Goal: Task Accomplishment & Management: Complete application form

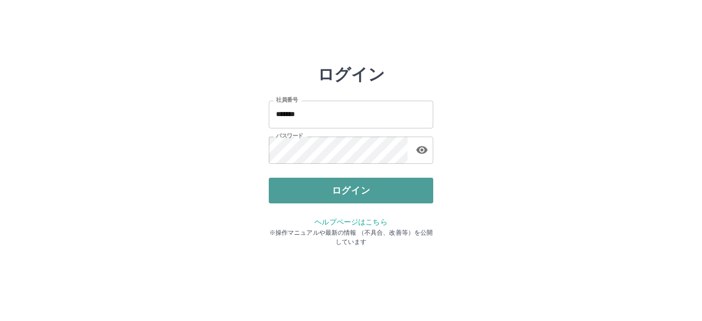
click at [309, 192] on button "ログイン" at bounding box center [351, 191] width 164 height 26
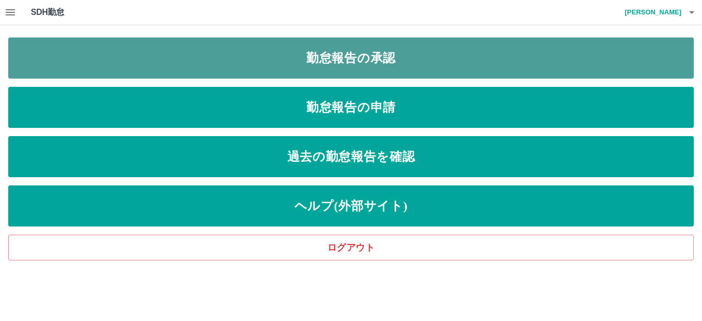
click at [419, 54] on link "勤怠報告の承認" at bounding box center [350, 57] width 685 height 41
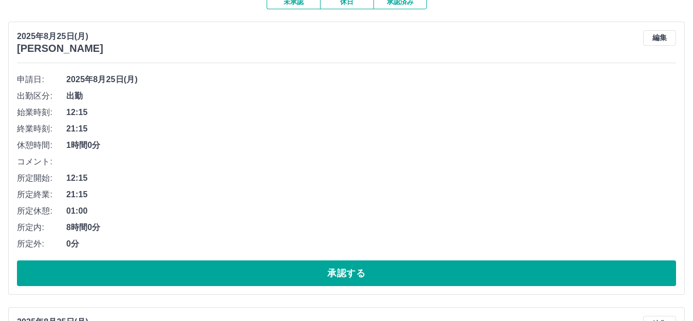
scroll to position [103, 0]
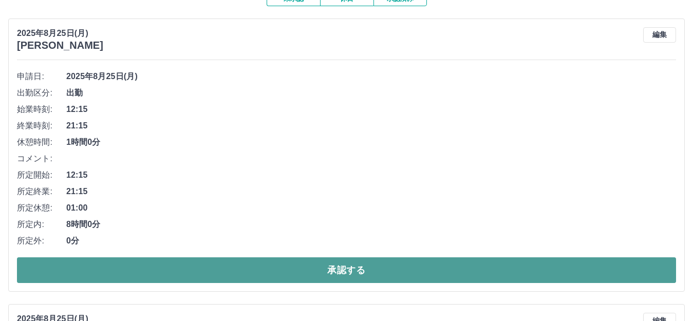
click at [333, 265] on button "承認する" at bounding box center [346, 270] width 659 height 26
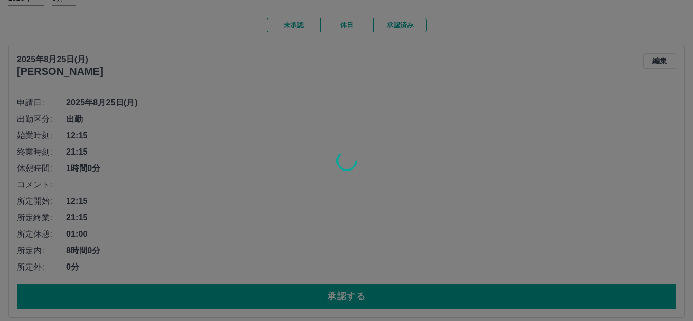
scroll to position [205, 0]
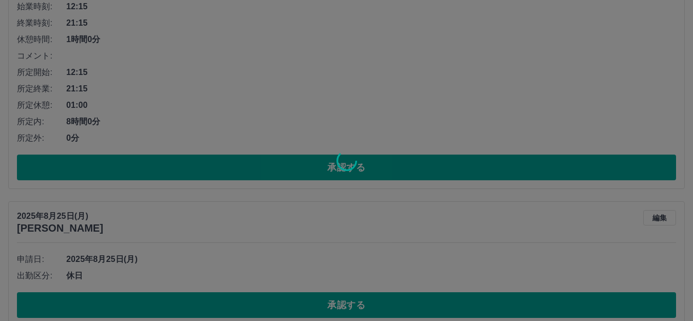
click at [398, 74] on div at bounding box center [346, 160] width 693 height 321
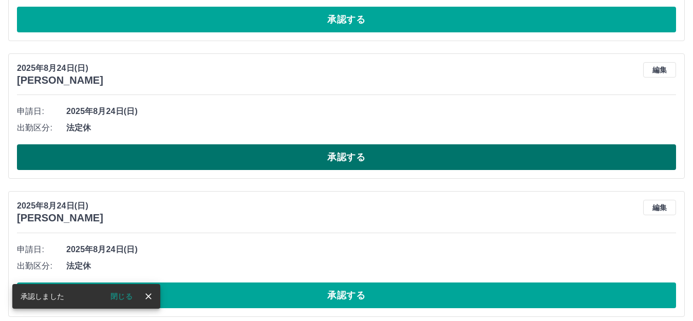
click at [335, 157] on button "承認する" at bounding box center [346, 157] width 659 height 26
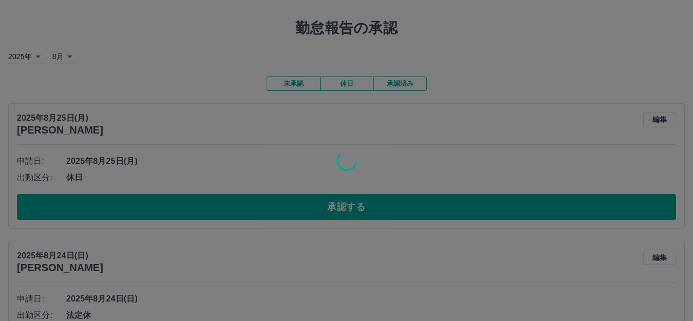
scroll to position [0, 0]
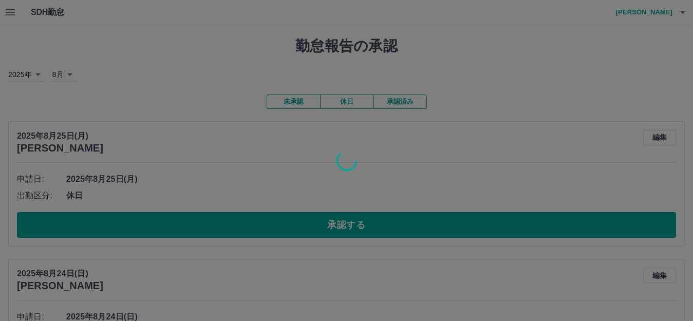
click at [328, 249] on div at bounding box center [346, 160] width 693 height 321
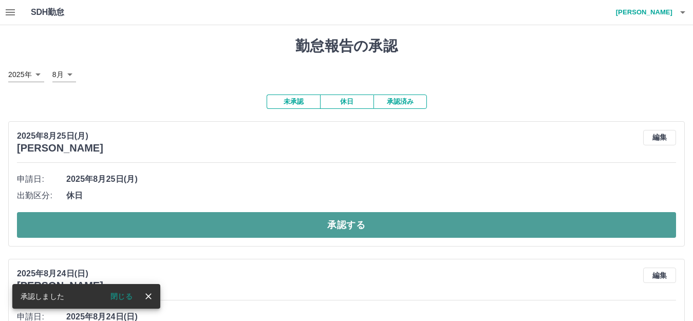
click at [325, 226] on button "承認する" at bounding box center [346, 225] width 659 height 26
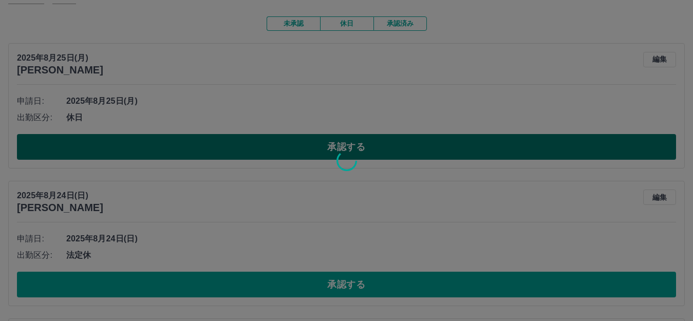
scroll to position [205, 0]
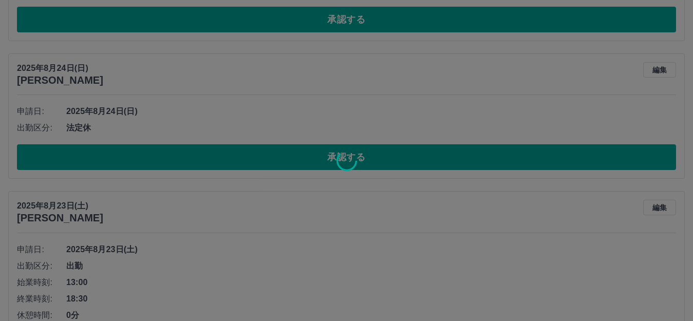
click at [324, 93] on div at bounding box center [346, 160] width 693 height 321
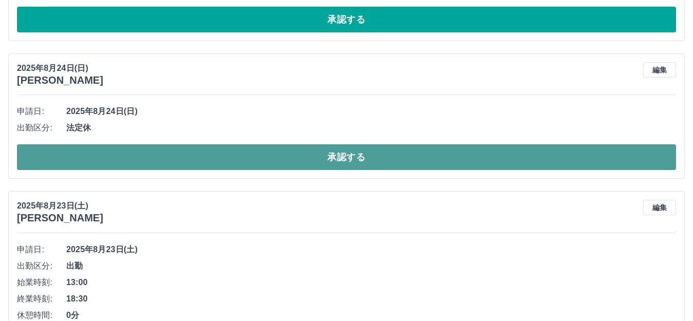
click at [329, 158] on button "承認する" at bounding box center [346, 157] width 659 height 26
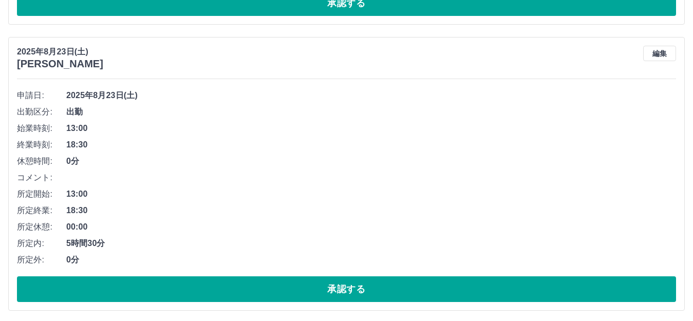
scroll to position [363, 0]
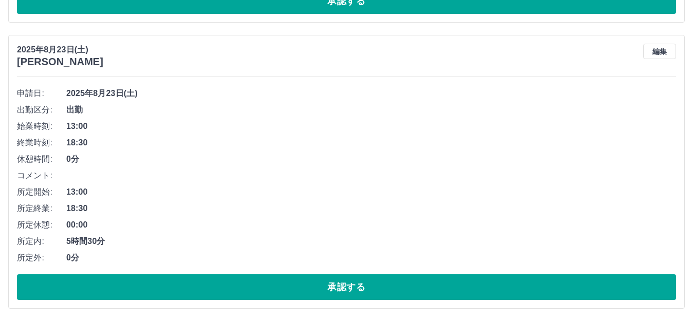
click at [303, 145] on span "18:30" at bounding box center [371, 143] width 610 height 12
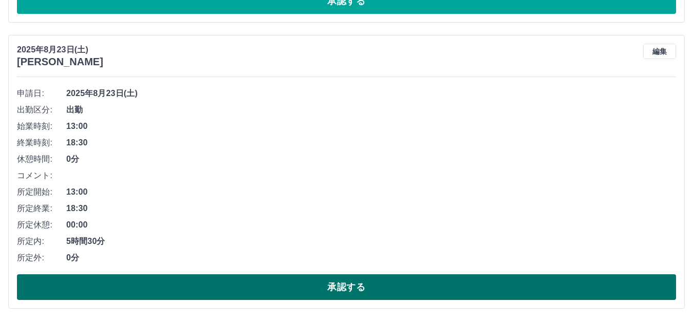
click at [370, 284] on button "承認する" at bounding box center [346, 287] width 659 height 26
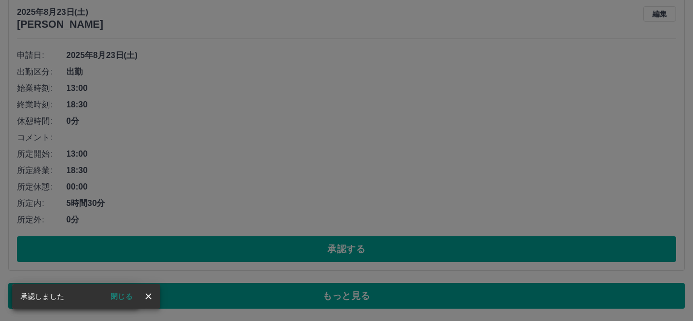
scroll to position [225, 0]
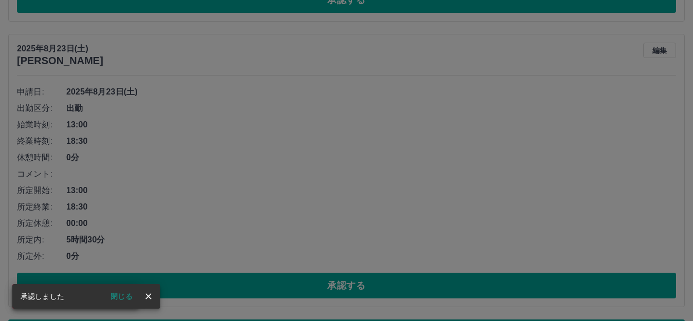
click at [146, 296] on icon "close" at bounding box center [148, 296] width 10 height 10
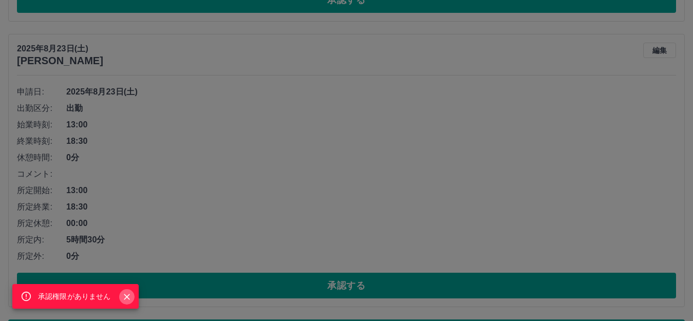
click at [127, 297] on icon "Close" at bounding box center [127, 297] width 6 height 6
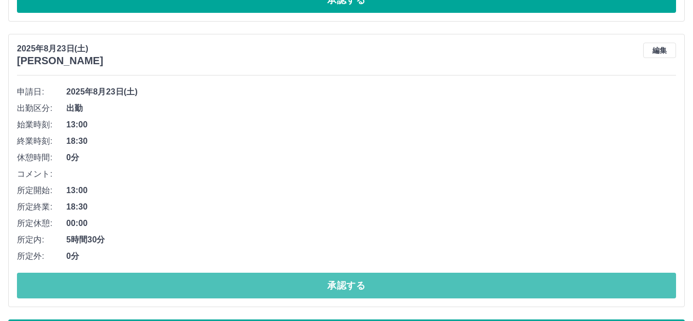
click at [187, 281] on button "承認する" at bounding box center [346, 286] width 659 height 26
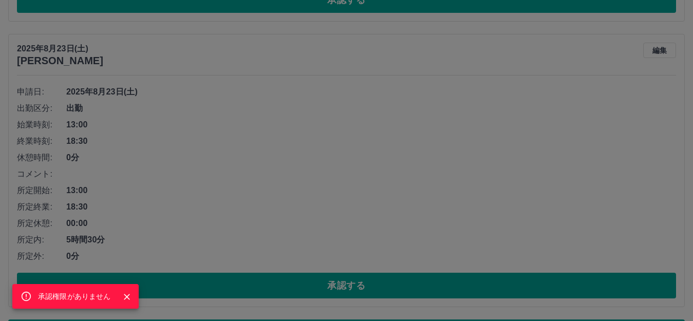
click at [239, 187] on div "承認権限がありません" at bounding box center [346, 160] width 693 height 321
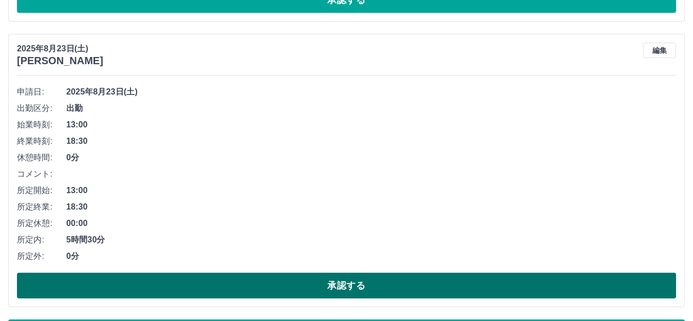
click at [305, 284] on button "承認する" at bounding box center [346, 286] width 659 height 26
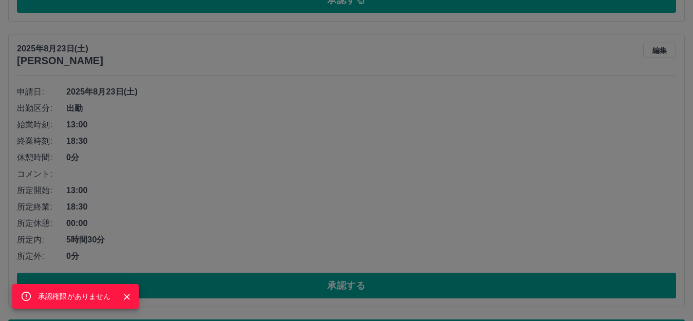
click at [248, 157] on div "承認権限がありません" at bounding box center [346, 160] width 693 height 321
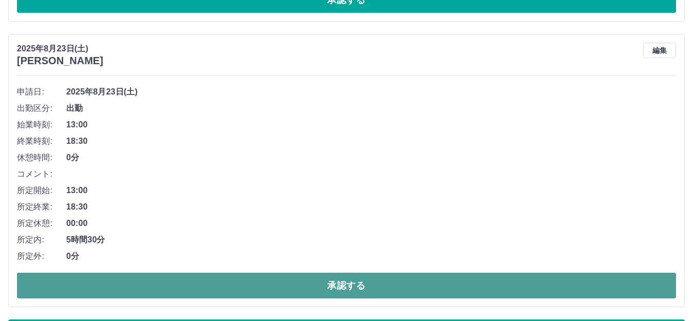
click at [300, 284] on button "承認する" at bounding box center [346, 286] width 659 height 26
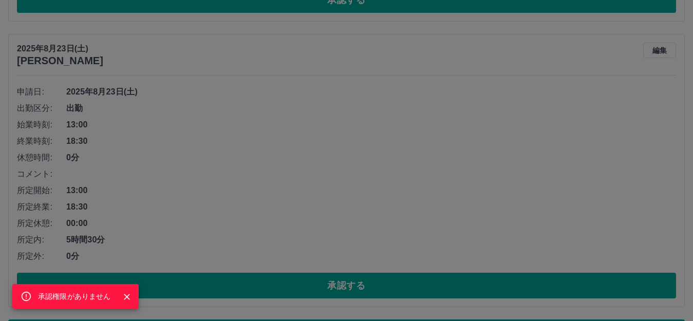
click at [126, 299] on icon "Close" at bounding box center [127, 297] width 10 height 10
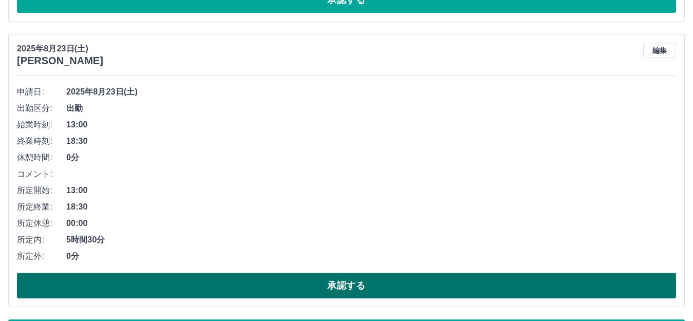
click at [165, 286] on button "承認する" at bounding box center [346, 286] width 659 height 26
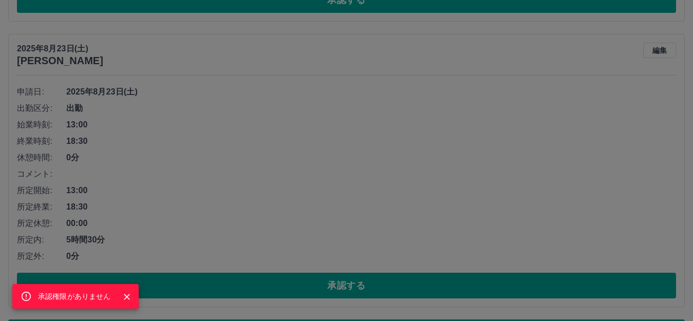
click at [127, 292] on icon "Close" at bounding box center [127, 297] width 10 height 10
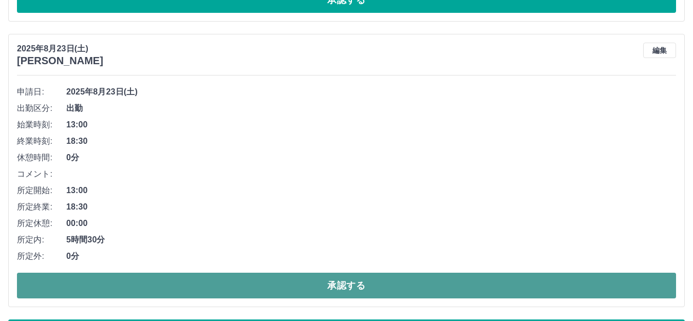
click at [219, 285] on button "承認する" at bounding box center [346, 286] width 659 height 26
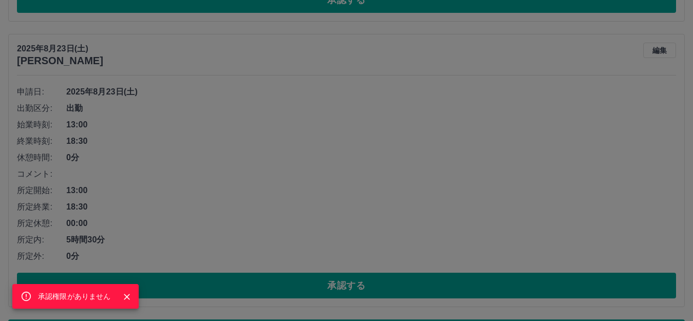
click at [125, 297] on icon "Close" at bounding box center [127, 297] width 10 height 10
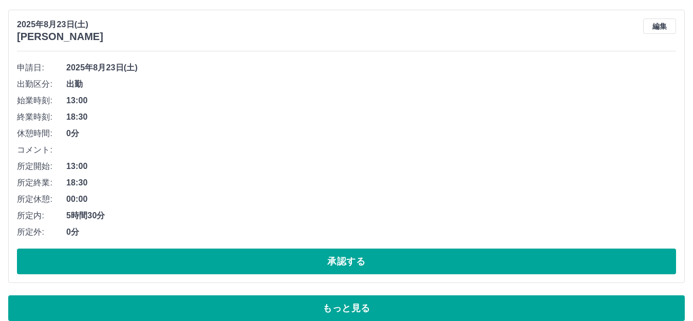
scroll to position [262, 0]
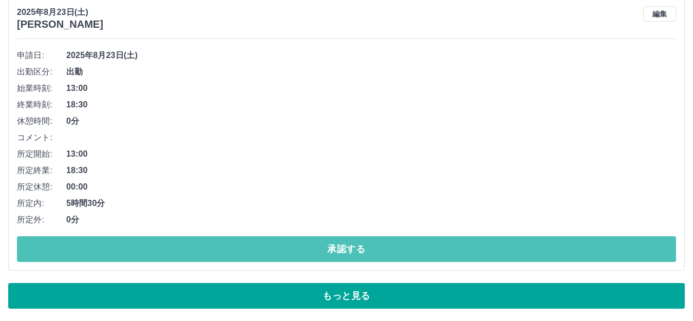
click at [289, 249] on button "承認する" at bounding box center [346, 249] width 659 height 26
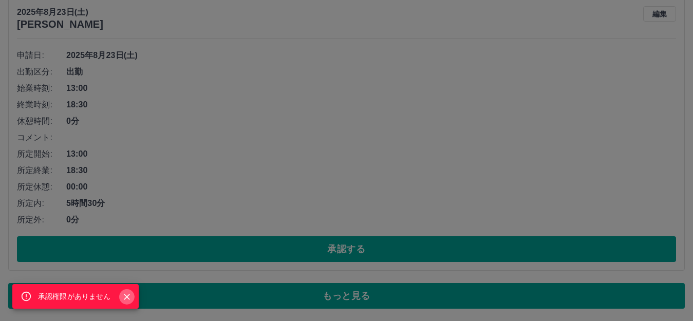
click at [129, 301] on icon "Close" at bounding box center [127, 297] width 10 height 10
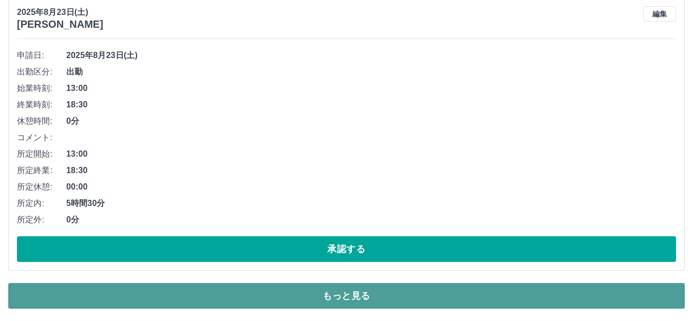
click at [203, 290] on button "もっと見る" at bounding box center [346, 296] width 676 height 26
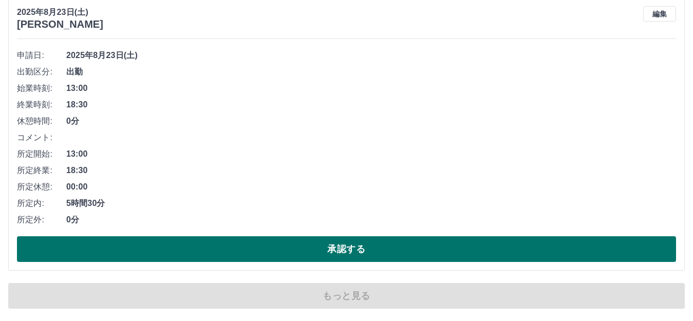
click at [194, 251] on button "承認する" at bounding box center [346, 249] width 659 height 26
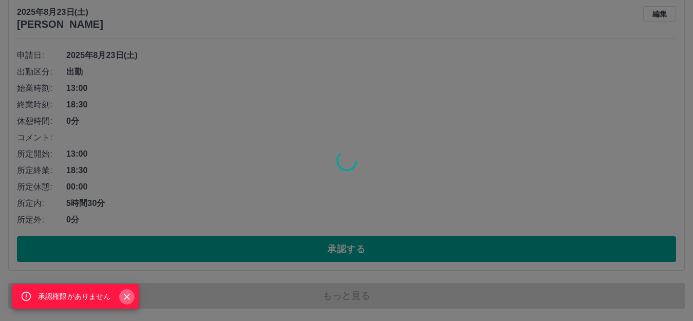
click at [127, 296] on icon "Close" at bounding box center [127, 297] width 6 height 6
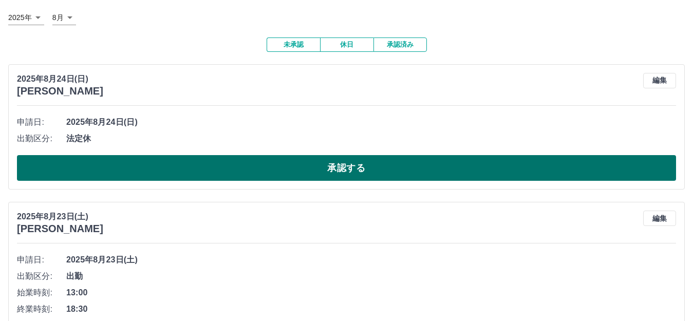
scroll to position [0, 0]
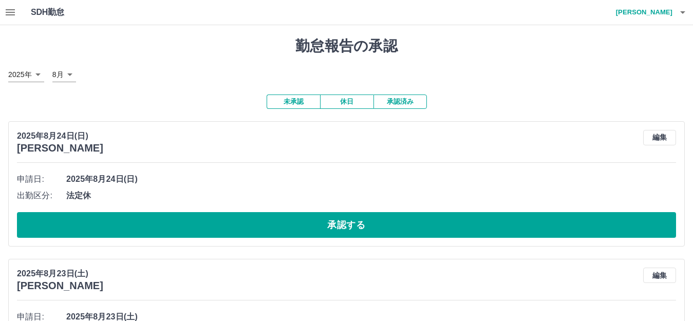
click at [258, 223] on button "承認する" at bounding box center [346, 225] width 659 height 26
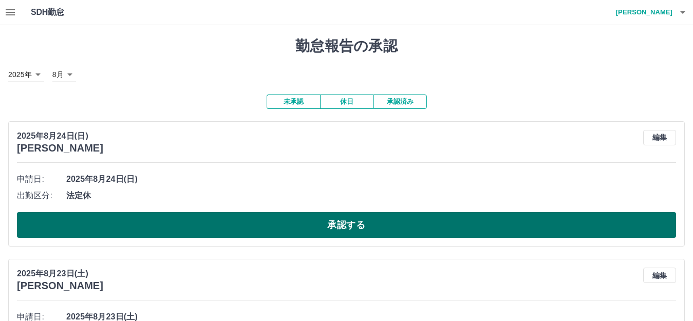
click at [219, 225] on button "承認する" at bounding box center [346, 225] width 659 height 26
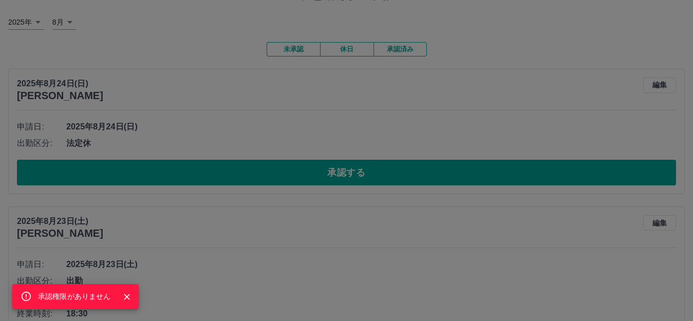
scroll to position [205, 0]
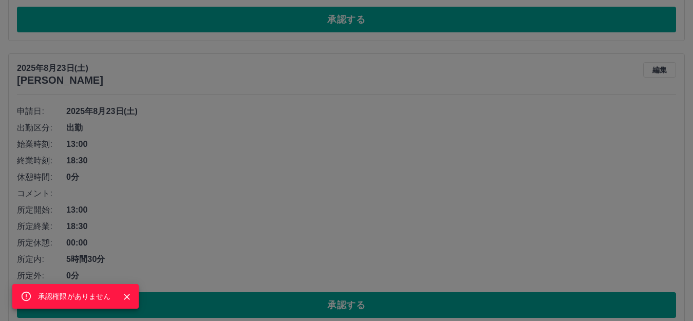
click at [119, 293] on div at bounding box center [123, 296] width 24 height 18
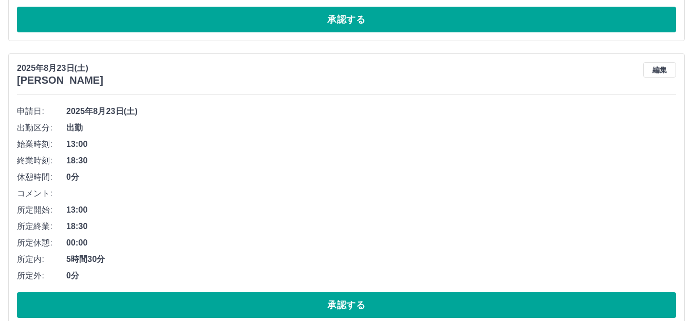
click at [175, 150] on span "13:00" at bounding box center [371, 144] width 610 height 12
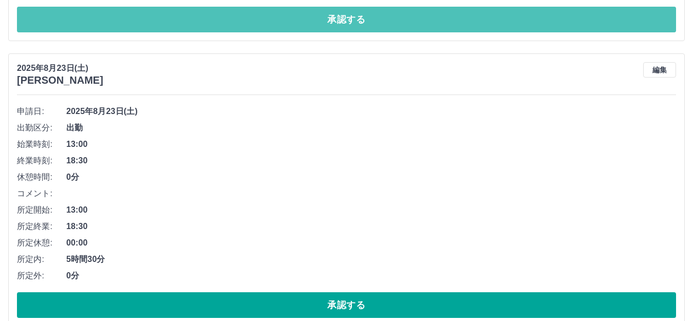
click at [72, 24] on button "承認する" at bounding box center [346, 20] width 659 height 26
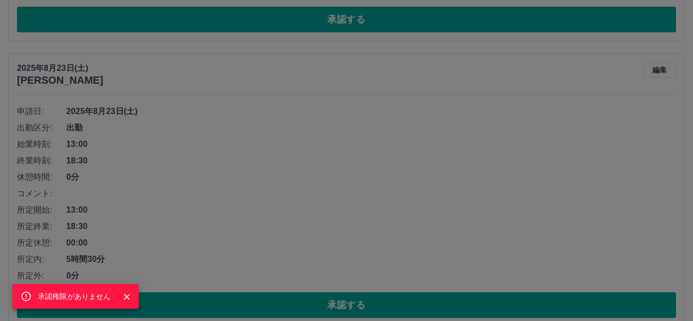
drag, startPoint x: 202, startPoint y: 149, endPoint x: 206, endPoint y: 144, distance: 7.0
click at [206, 148] on div "承認権限がありません" at bounding box center [346, 160] width 693 height 321
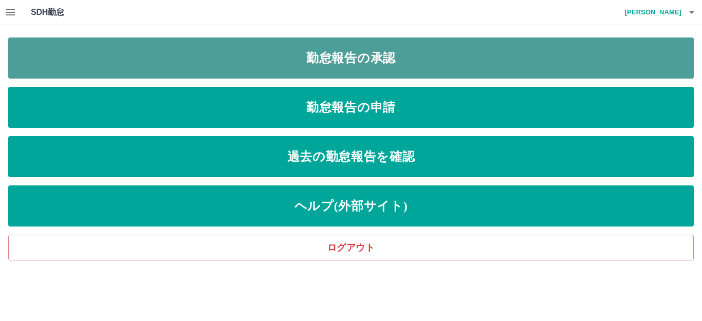
click at [182, 60] on link "勤怠報告の承認" at bounding box center [350, 57] width 685 height 41
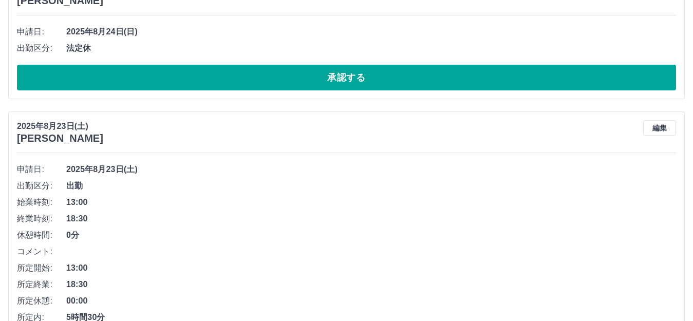
scroll to position [154, 0]
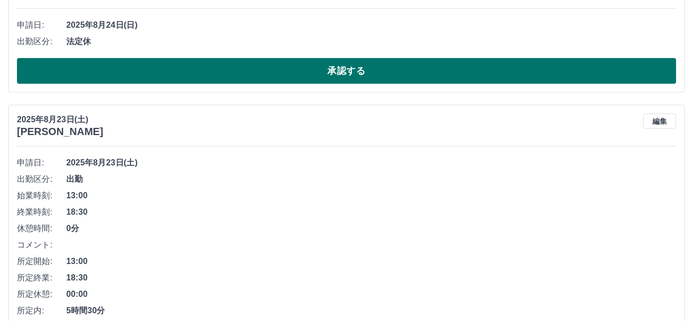
click at [285, 69] on button "承認する" at bounding box center [346, 71] width 659 height 26
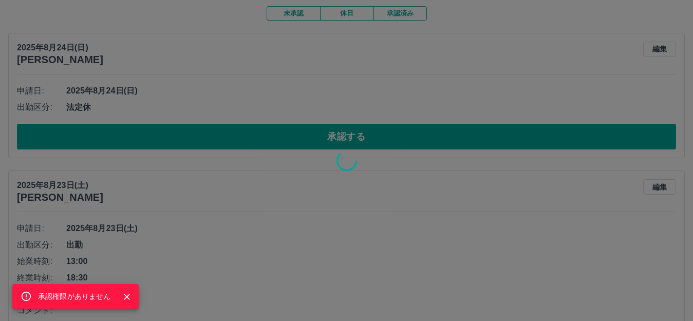
scroll to position [0, 0]
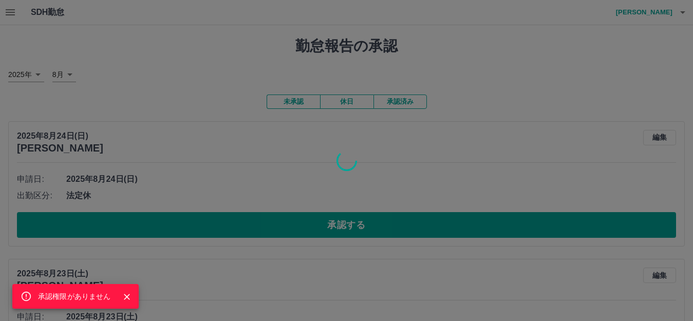
click at [219, 153] on div "承認権限がありません" at bounding box center [346, 160] width 693 height 321
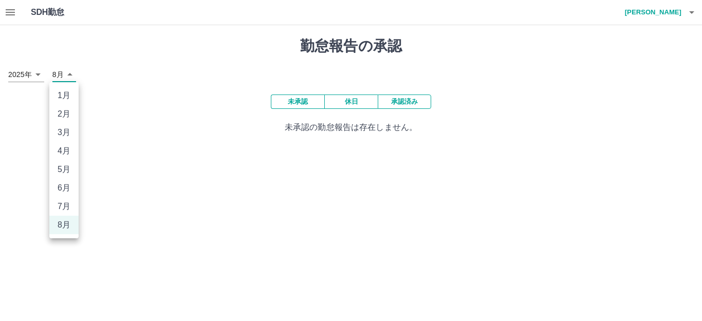
click at [68, 72] on body "SDH勤怠 中村　直之 承認権限がありません 勤怠報告の承認 2025年 **** 8月 * 未承認 休日 承認済み 未承認の勤怠報告は存在しません。 SDH…" at bounding box center [351, 73] width 702 height 146
drag, startPoint x: 124, startPoint y: 199, endPoint x: 97, endPoint y: 212, distance: 30.3
click at [125, 200] on div at bounding box center [351, 160] width 702 height 321
click at [68, 74] on body "SDH勤怠 中村　直之 承認権限がありません 勤怠報告の承認 2025年 **** 8月 * 未承認 休日 承認済み 未承認の勤怠報告は存在しません。 SDH…" at bounding box center [351, 73] width 702 height 146
drag, startPoint x: 67, startPoint y: 220, endPoint x: 82, endPoint y: 216, distance: 15.6
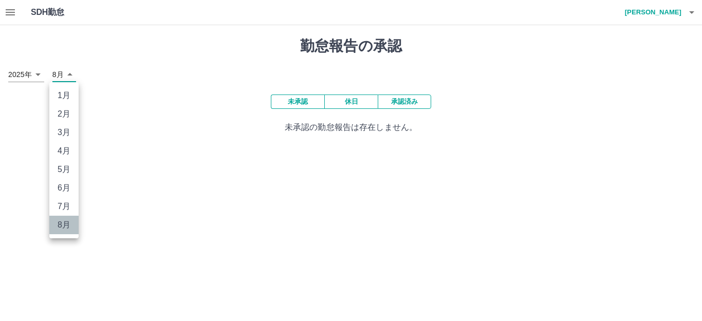
click at [69, 220] on li "8月" at bounding box center [63, 225] width 29 height 18
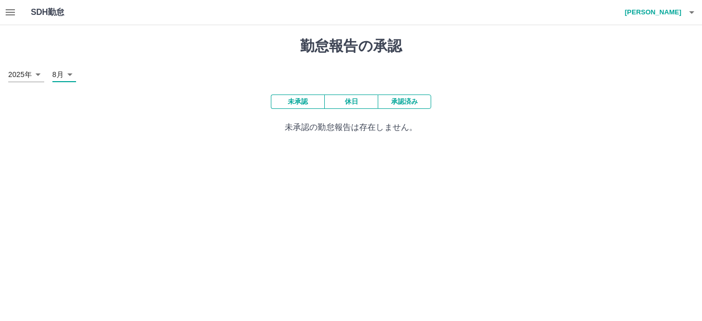
click at [179, 146] on html "SDH勤怠 中村　直之 承認権限がありません 勤怠報告の承認 2025年 **** 8月 * 未承認 休日 承認済み 未承認の勤怠報告は存在しません。 SDH…" at bounding box center [351, 73] width 702 height 146
drag, startPoint x: 126, startPoint y: 73, endPoint x: 98, endPoint y: 43, distance: 41.8
click at [122, 59] on div "勤怠報告の承認 2025年 **** 8月 * 未承認 休日 承認済み 未承認の勤怠報告は存在しません。" at bounding box center [351, 85] width 702 height 121
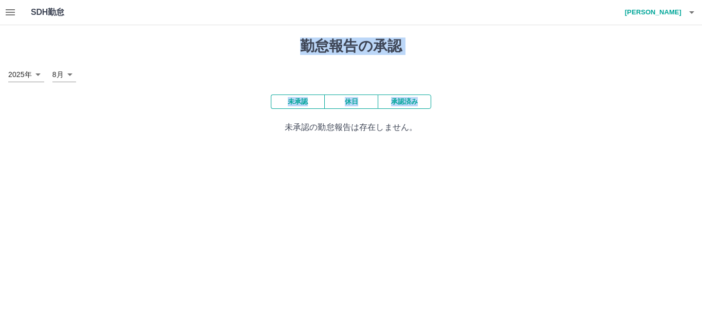
click at [0, 8] on button "button" at bounding box center [10, 12] width 21 height 25
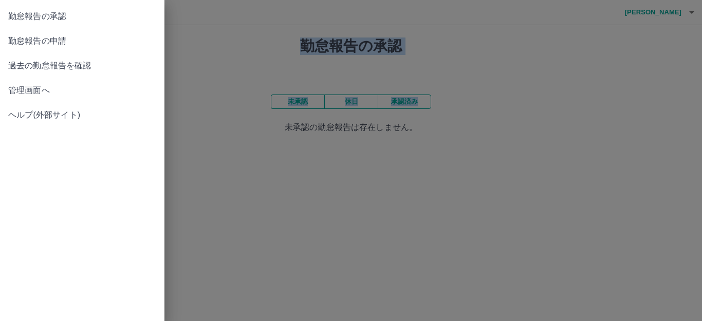
click at [73, 63] on span "過去の勤怠報告を確認" at bounding box center [82, 66] width 148 height 12
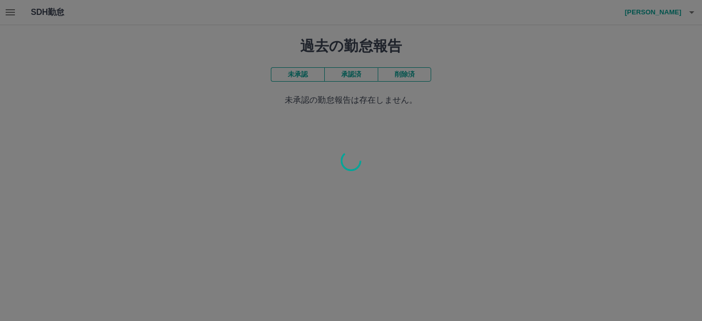
drag, startPoint x: 263, startPoint y: 159, endPoint x: 100, endPoint y: 76, distance: 183.3
click at [264, 159] on div at bounding box center [351, 160] width 702 height 321
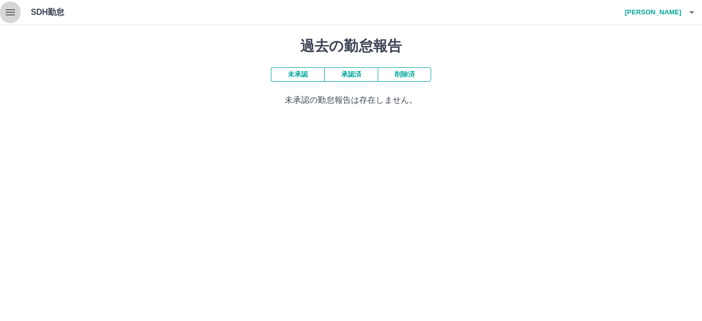
click at [9, 7] on icon "button" at bounding box center [10, 12] width 12 height 12
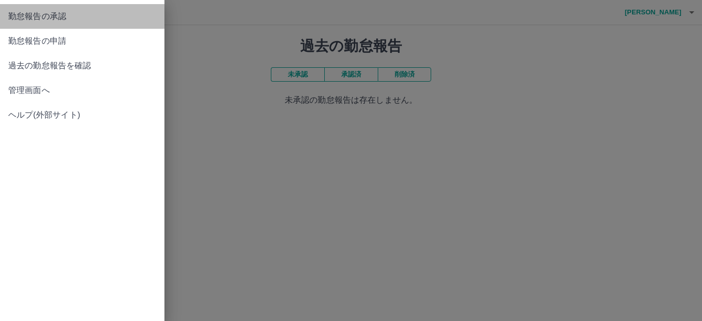
click at [49, 15] on span "勤怠報告の承認" at bounding box center [82, 16] width 148 height 12
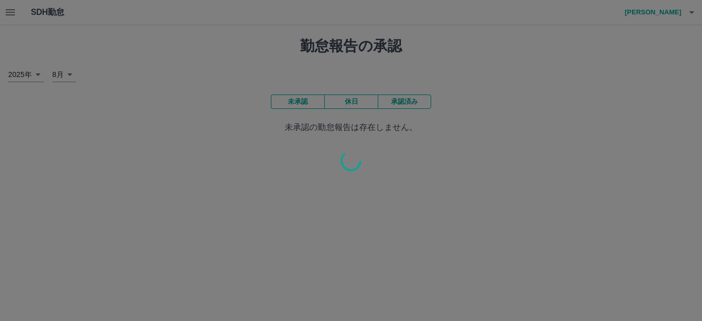
click at [287, 166] on div at bounding box center [351, 160] width 702 height 321
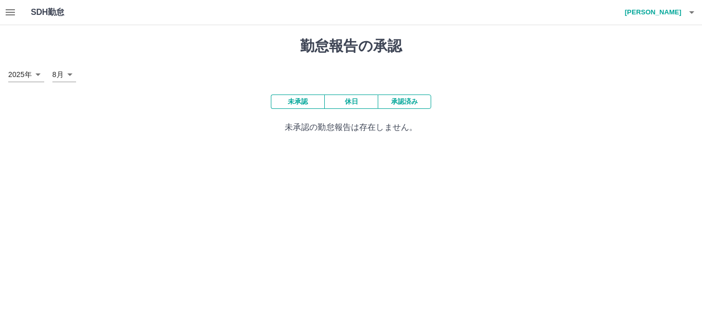
drag, startPoint x: 242, startPoint y: 118, endPoint x: 193, endPoint y: 119, distance: 49.8
click at [242, 118] on div "未承認 休日 承認済み 未承認の勤怠報告は存在しません。" at bounding box center [350, 114] width 685 height 39
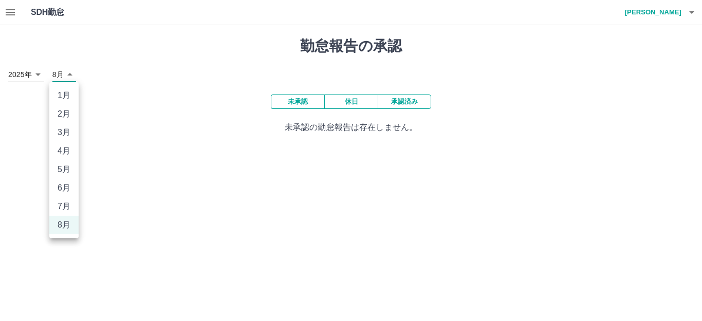
click at [70, 76] on body "SDH勤怠 中村　直之 勤怠報告の承認 2025年 **** 8月 * 未承認 休日 承認済み 未承認の勤怠報告は存在しません。 SDH勤怠 1月 2月 3月…" at bounding box center [351, 73] width 702 height 146
click at [69, 205] on li "7月" at bounding box center [63, 206] width 29 height 18
click at [69, 70] on body "SDH勤怠 中村　直之 勤怠報告の承認 2025年 **** 7月 * 未承認 休日 承認済み 未承認の勤怠報告は存在しません。 SDH勤怠 1月 2月 3月…" at bounding box center [351, 73] width 702 height 146
click at [67, 224] on li "8月" at bounding box center [63, 225] width 29 height 18
type input "*"
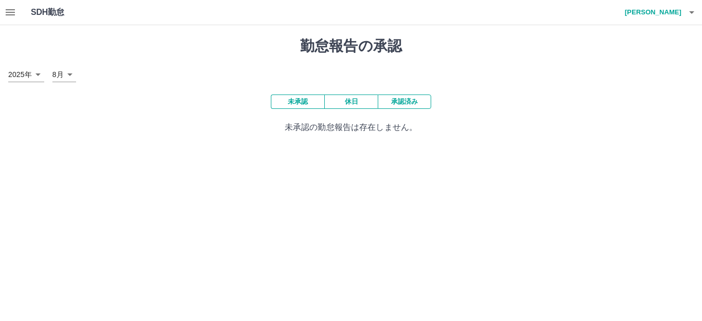
click at [131, 86] on div "勤怠報告の承認 2025年 **** 8月 * 未承認 休日 承認済み 未承認の勤怠報告は存在しません。" at bounding box center [351, 85] width 702 height 121
click at [142, 76] on div "2025年 **** 8月 *" at bounding box center [350, 74] width 685 height 15
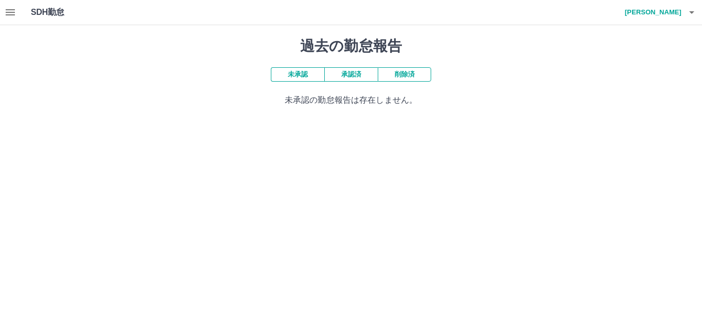
click at [170, 119] on html "SDH勤怠 中村　直之 過去の勤怠報告 未承認 承認済 削除済 未承認の勤怠報告は存在しません。 SDH勤怠" at bounding box center [351, 59] width 702 height 119
click at [495, 99] on p "未承認の勤怠報告は存在しません。" at bounding box center [350, 100] width 685 height 12
click at [11, 11] on icon "button" at bounding box center [10, 12] width 12 height 12
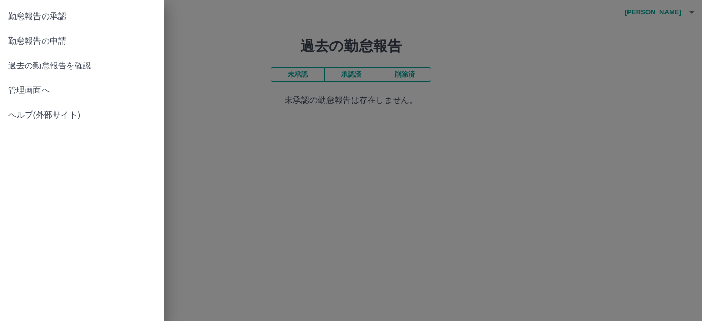
click at [49, 91] on span "管理画面へ" at bounding box center [82, 90] width 148 height 12
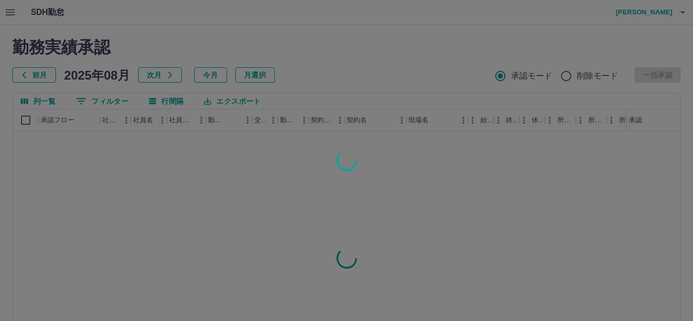
click at [115, 166] on div at bounding box center [346, 160] width 693 height 321
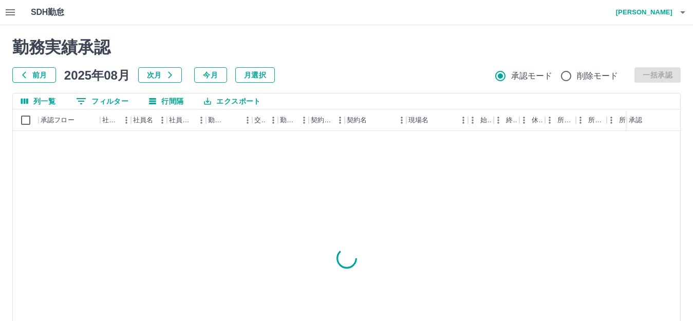
drag, startPoint x: 230, startPoint y: 141, endPoint x: 237, endPoint y: 142, distance: 6.7
click at [232, 141] on div at bounding box center [346, 258] width 667 height 254
click at [232, 139] on div at bounding box center [346, 258] width 667 height 254
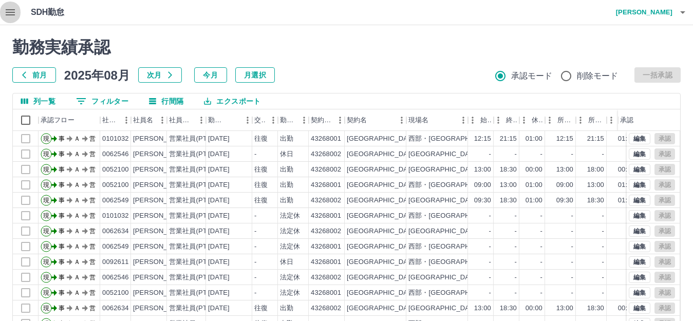
click at [11, 12] on icon "button" at bounding box center [10, 12] width 9 height 6
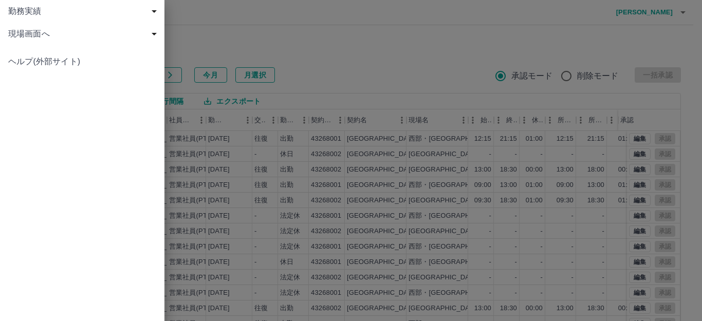
click at [42, 35] on span "現場画面へ" at bounding box center [84, 34] width 152 height 12
click at [56, 55] on span "現場画面へ" at bounding box center [87, 56] width 138 height 12
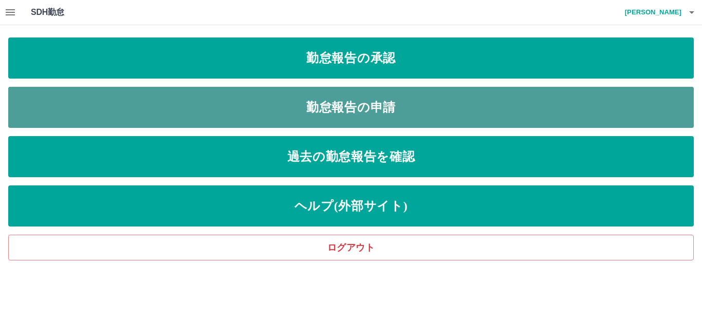
click at [142, 97] on link "勤怠報告の申請" at bounding box center [350, 107] width 685 height 41
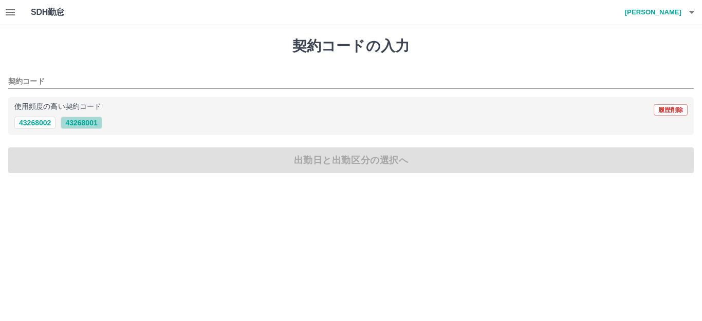
click at [89, 121] on button "43268001" at bounding box center [81, 123] width 41 height 12
type input "********"
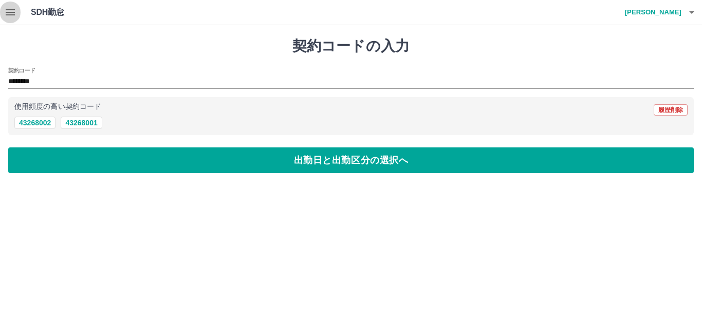
click at [12, 15] on icon "button" at bounding box center [10, 12] width 9 height 6
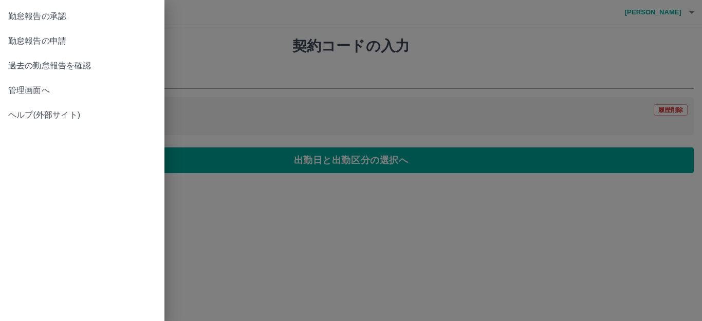
click at [36, 41] on span "勤怠報告の申請" at bounding box center [82, 41] width 148 height 12
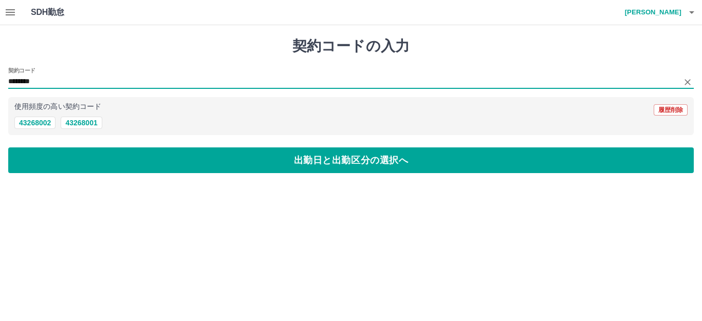
click at [42, 81] on input "********" at bounding box center [343, 82] width 670 height 13
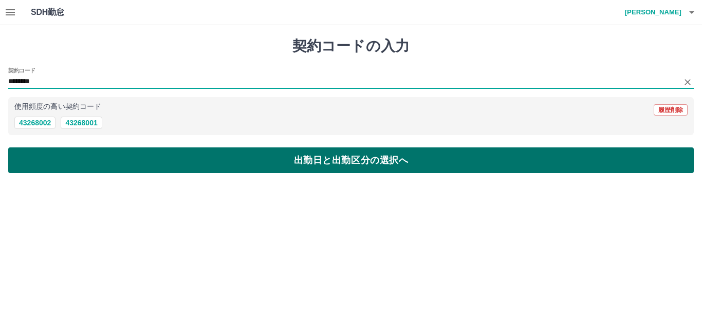
click at [64, 155] on button "出勤日と出勤区分の選択へ" at bounding box center [350, 160] width 685 height 26
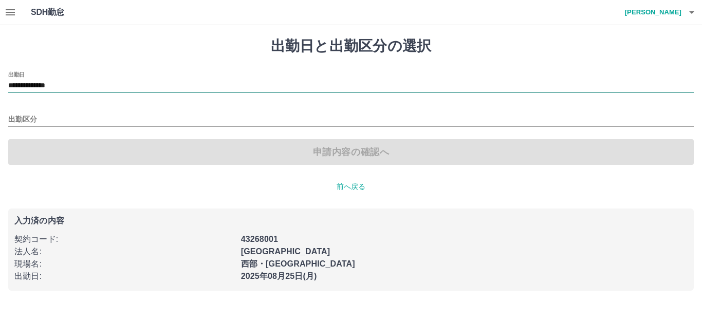
click at [92, 80] on input "**********" at bounding box center [350, 86] width 685 height 13
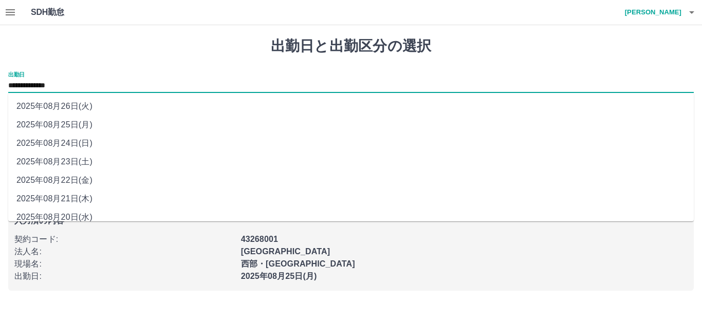
click at [98, 107] on li "2025年08月26日(火)" at bounding box center [350, 106] width 685 height 18
type input "**********"
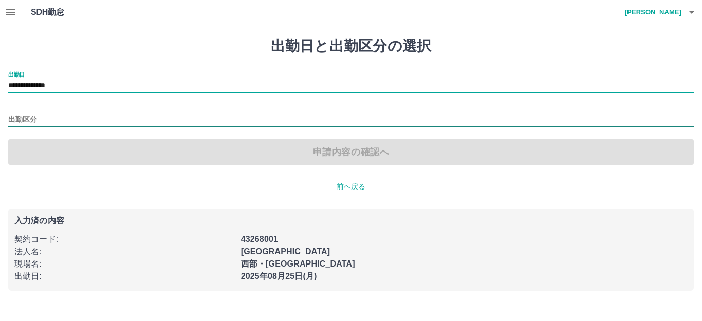
click at [42, 117] on input "出勤区分" at bounding box center [350, 120] width 685 height 13
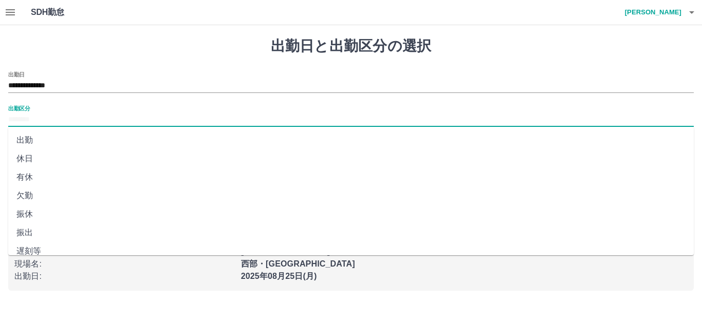
click at [40, 138] on li "出勤" at bounding box center [350, 140] width 685 height 18
type input "**"
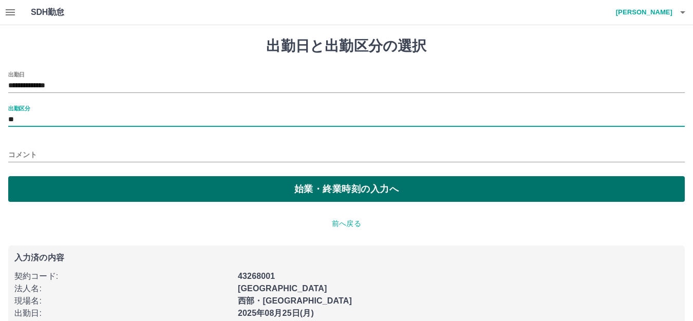
click at [64, 179] on button "始業・終業時刻の入力へ" at bounding box center [346, 189] width 676 height 26
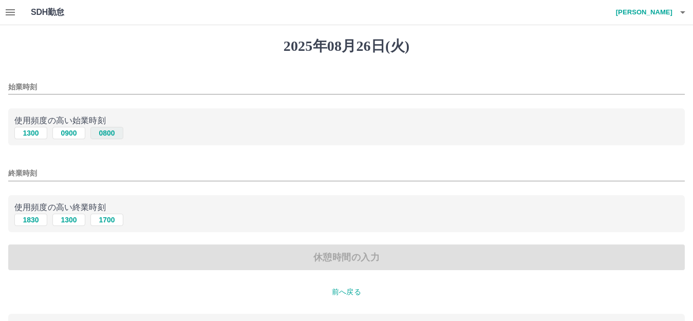
click at [105, 135] on button "0800" at bounding box center [106, 133] width 33 height 12
type input "****"
click at [105, 223] on button "1700" at bounding box center [106, 220] width 33 height 12
type input "****"
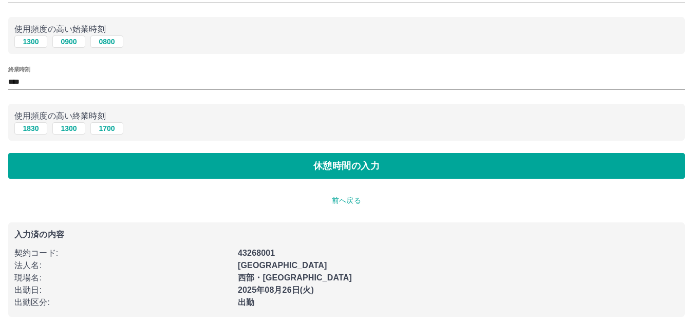
scroll to position [100, 0]
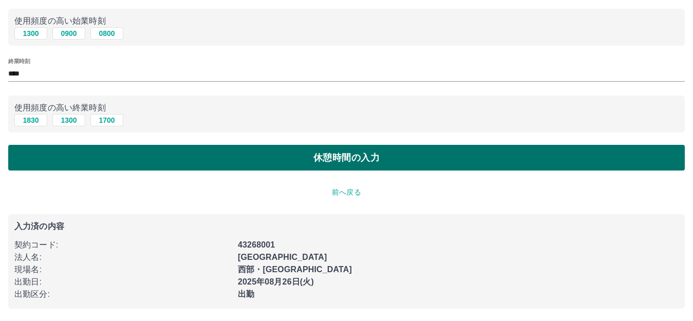
click at [122, 163] on button "休憩時間の入力" at bounding box center [346, 158] width 676 height 26
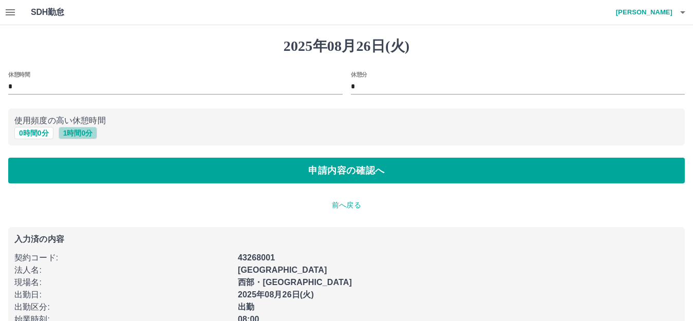
click at [75, 133] on button "1 時間 0 分" at bounding box center [78, 133] width 39 height 12
type input "*"
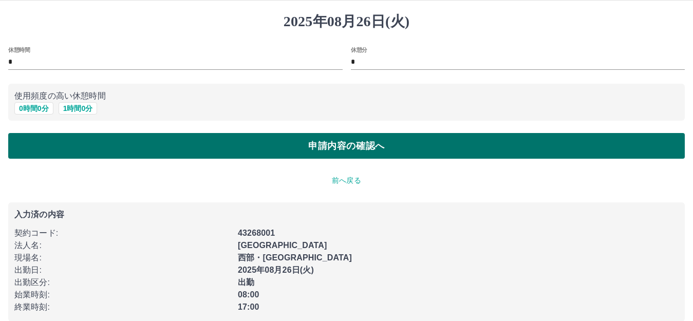
scroll to position [38, 0]
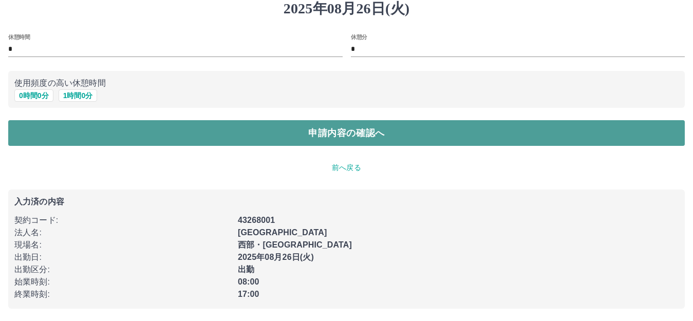
click at [252, 130] on button "申請内容の確認へ" at bounding box center [346, 133] width 676 height 26
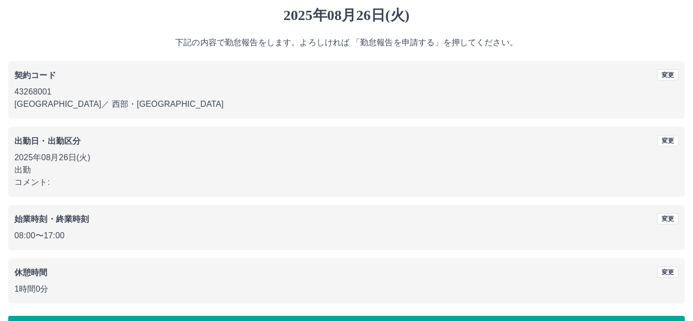
scroll to position [64, 0]
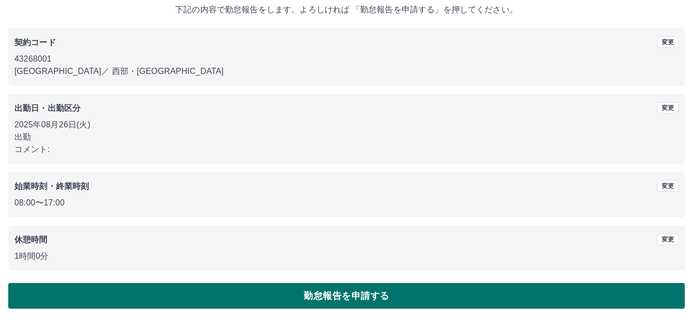
click at [285, 292] on button "勤怠報告を申請する" at bounding box center [346, 296] width 676 height 26
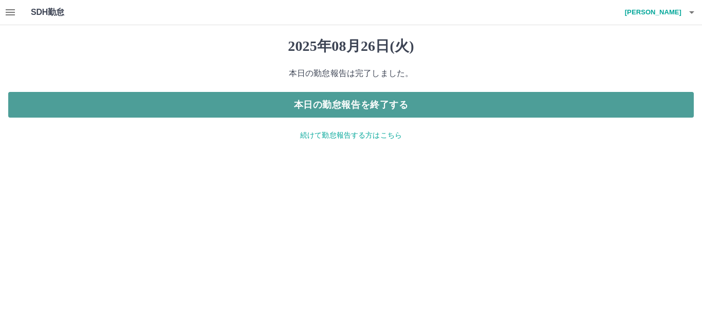
click at [217, 104] on button "本日の勤怠報告を終了する" at bounding box center [350, 105] width 685 height 26
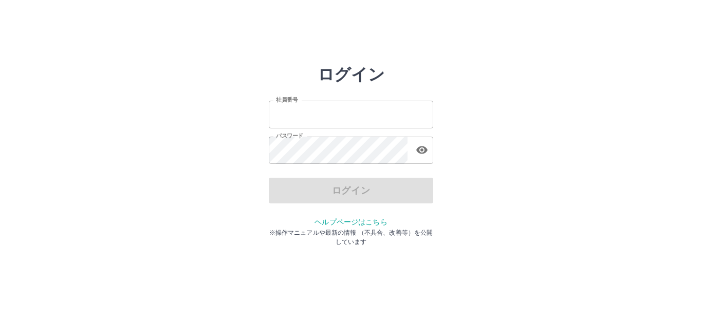
type input "*******"
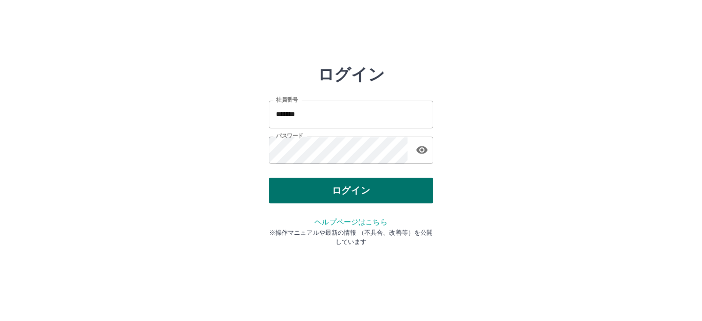
click at [308, 188] on div "ログイン" at bounding box center [351, 191] width 164 height 26
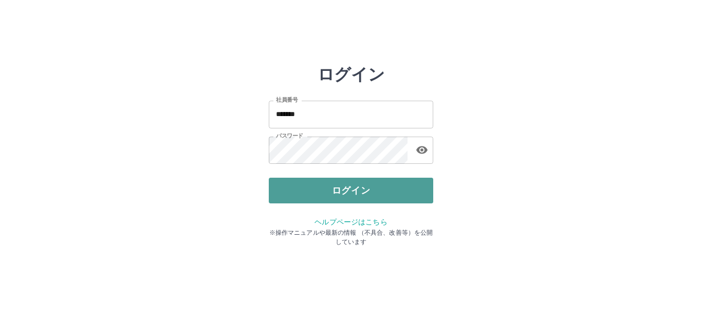
click at [308, 188] on button "ログイン" at bounding box center [351, 191] width 164 height 26
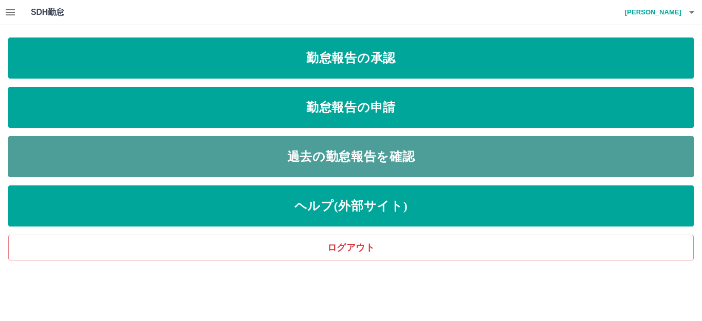
click at [333, 154] on link "過去の勤怠報告を確認" at bounding box center [350, 156] width 685 height 41
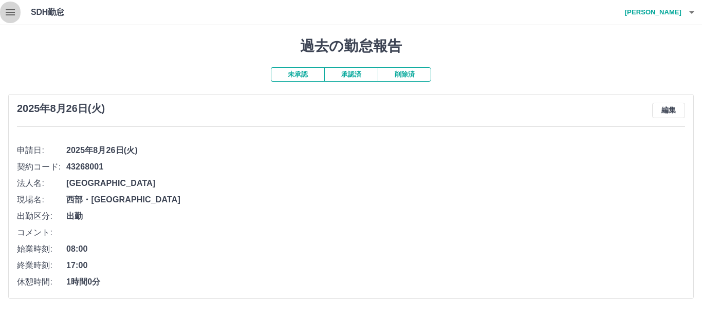
click at [10, 8] on icon "button" at bounding box center [10, 12] width 12 height 12
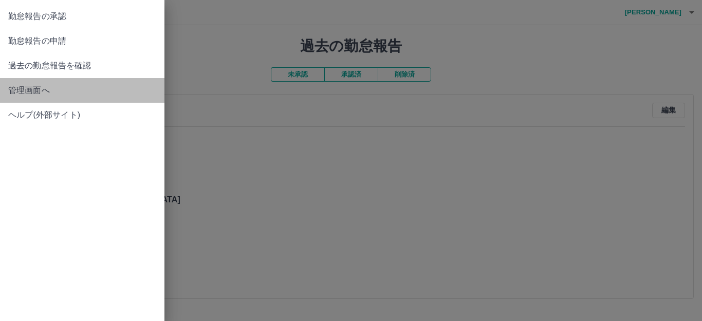
click at [32, 91] on span "管理画面へ" at bounding box center [82, 90] width 148 height 12
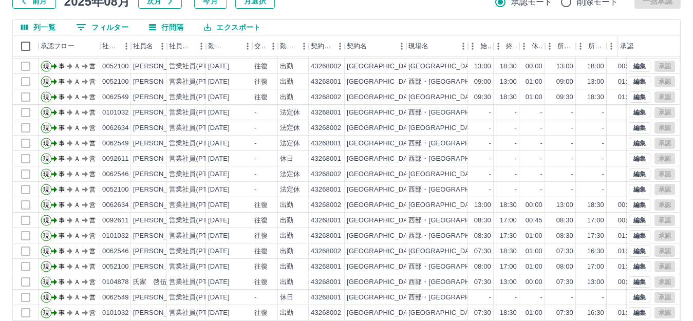
scroll to position [113, 0]
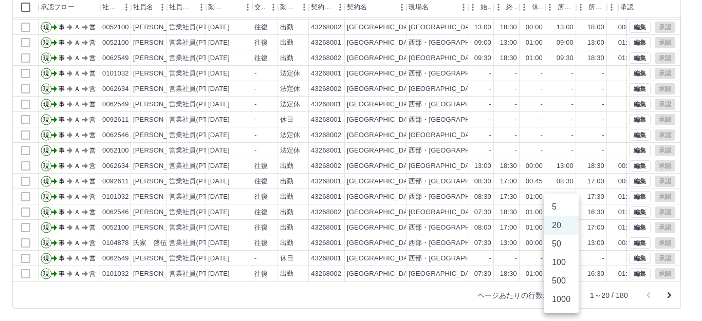
click at [569, 295] on body "SDH勤怠 [PERSON_NAME] 勤務実績承認 前月 [DATE] 次月 今月 月選択 承認モード 削除モード 一括承認 列一覧 0 フィルター 行間隔…" at bounding box center [351, 104] width 702 height 434
click at [555, 241] on li "50" at bounding box center [560, 244] width 35 height 18
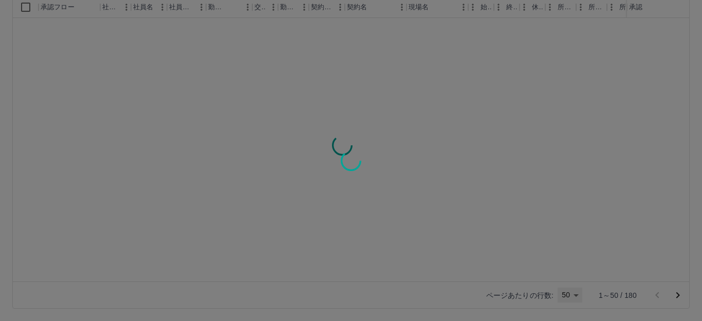
type input "**"
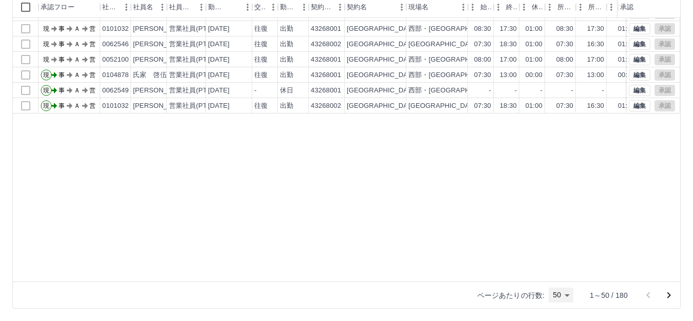
scroll to position [0, 0]
